Goal: Task Accomplishment & Management: Manage account settings

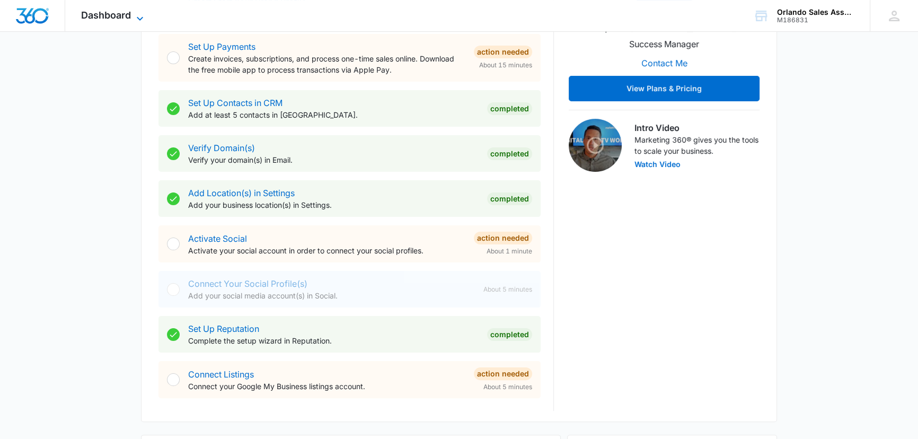
click at [139, 12] on icon at bounding box center [140, 18] width 13 height 13
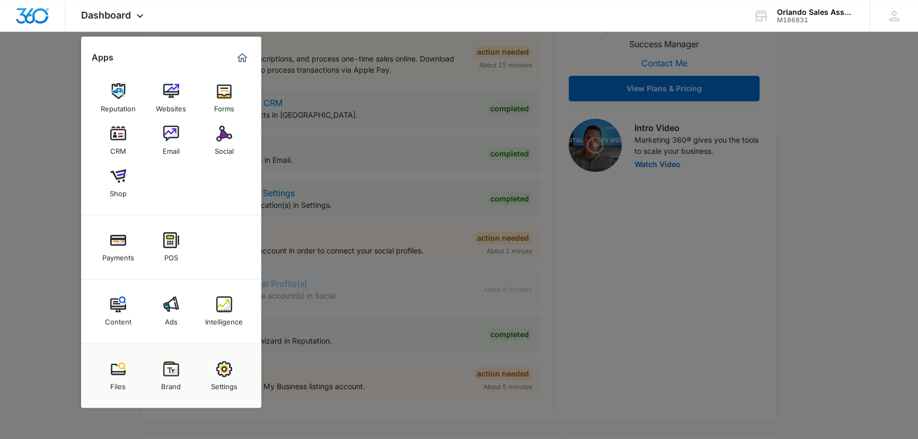
click at [175, 141] on img at bounding box center [171, 134] width 16 height 16
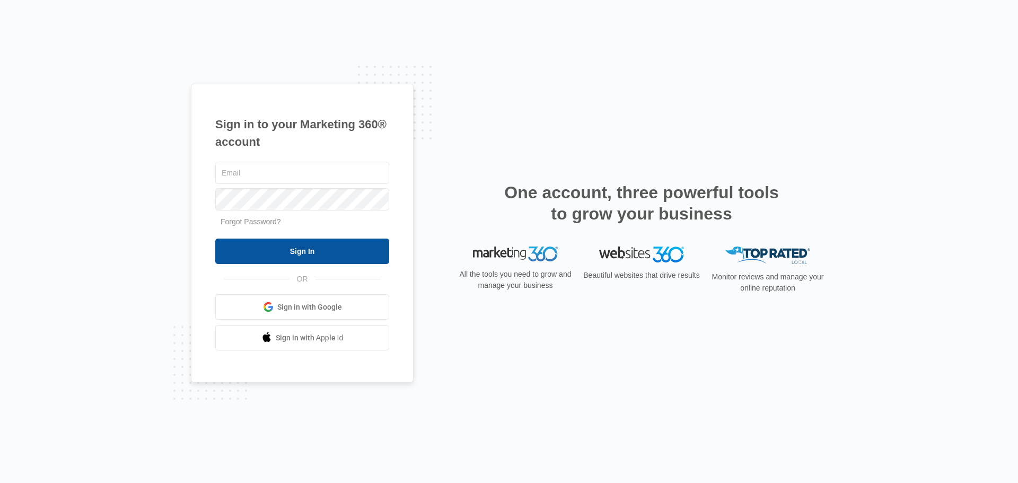
type input "[PERSON_NAME][EMAIL_ADDRESS][DOMAIN_NAME]"
click at [317, 252] on input "Sign In" at bounding box center [302, 251] width 174 height 25
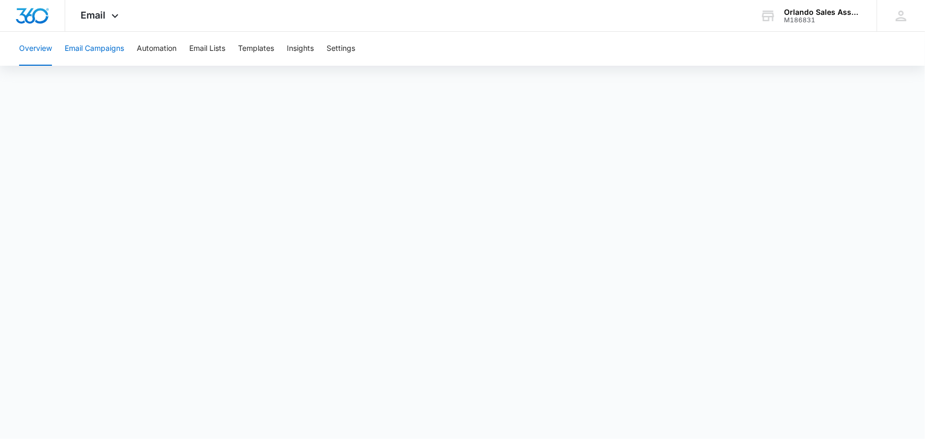
click at [112, 44] on button "Email Campaigns" at bounding box center [94, 49] width 59 height 34
